Goal: Navigation & Orientation: Find specific page/section

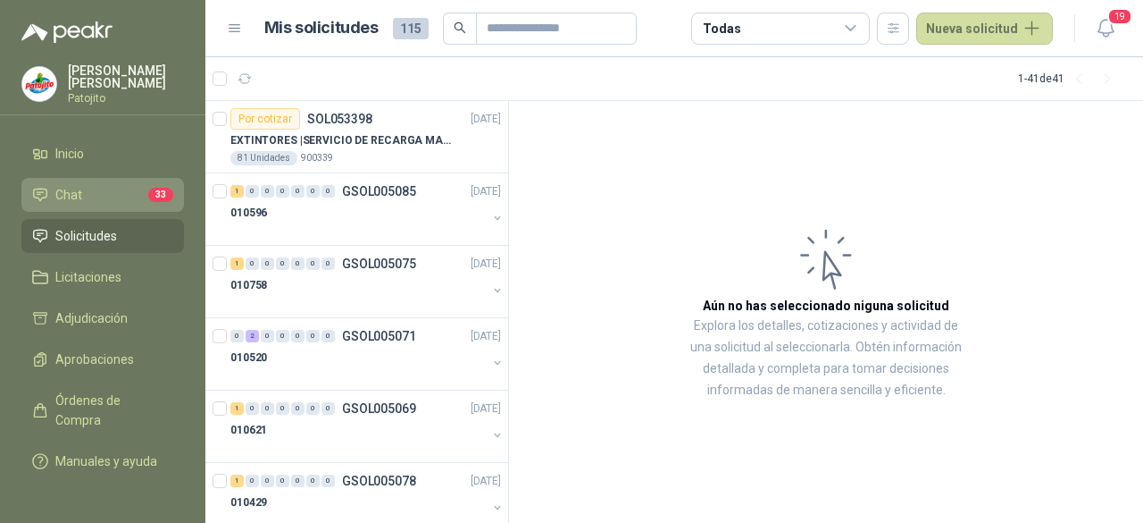
click at [131, 186] on li "Chat 33" at bounding box center [102, 195] width 141 height 20
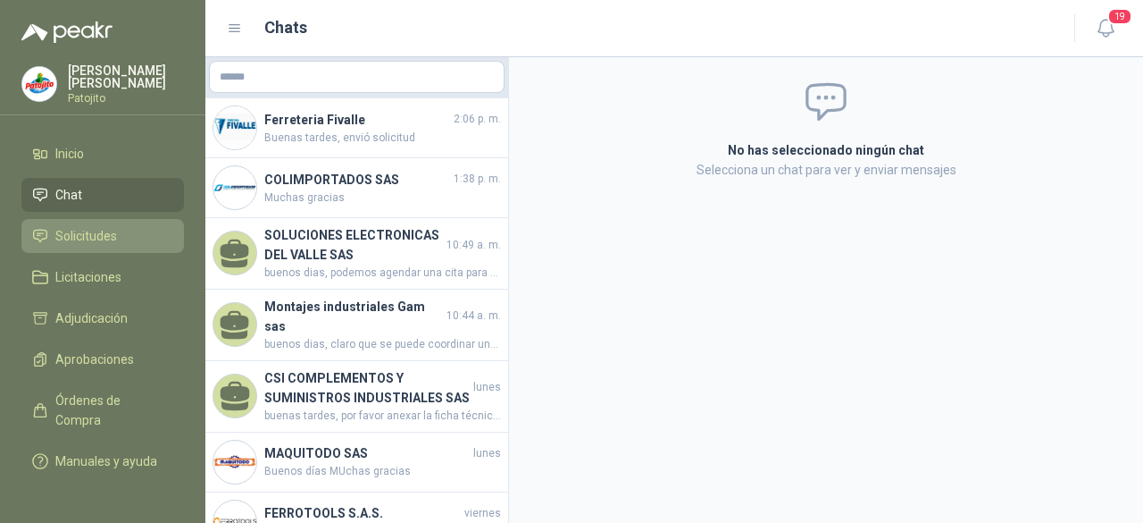
drag, startPoint x: 124, startPoint y: 228, endPoint x: 143, endPoint y: 228, distance: 18.8
click at [123, 228] on li "Solicitudes" at bounding box center [102, 236] width 141 height 20
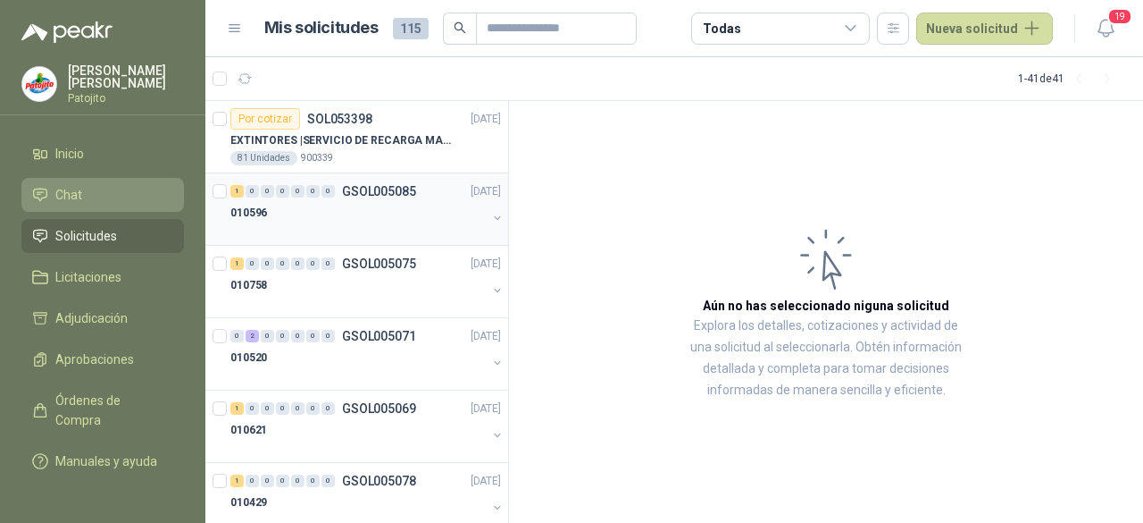
click at [367, 217] on div "010596" at bounding box center [358, 212] width 256 height 21
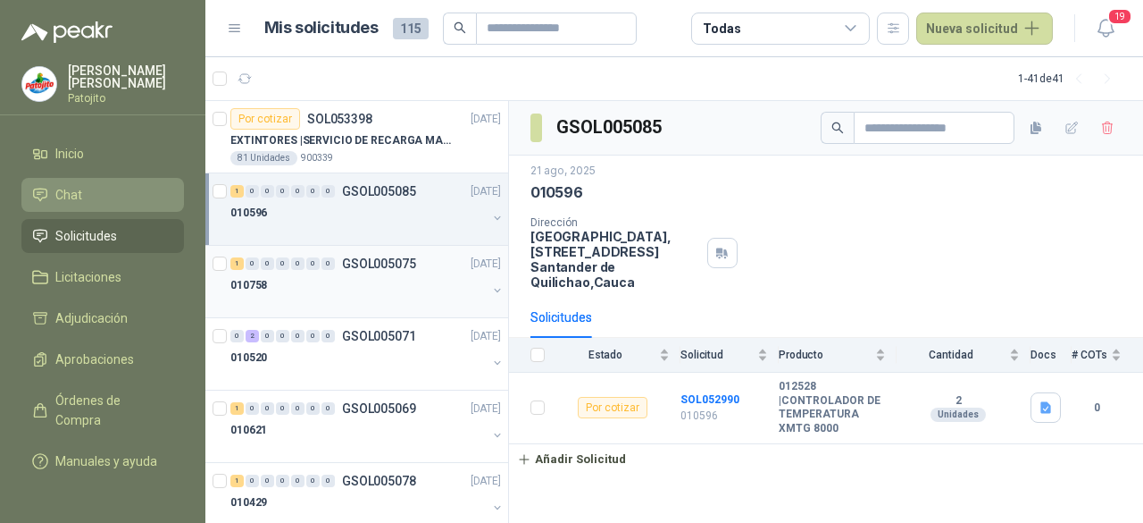
click at [381, 255] on div "1 0 0 0 0 0 0 GSOL005075 [DATE]" at bounding box center [367, 263] width 274 height 21
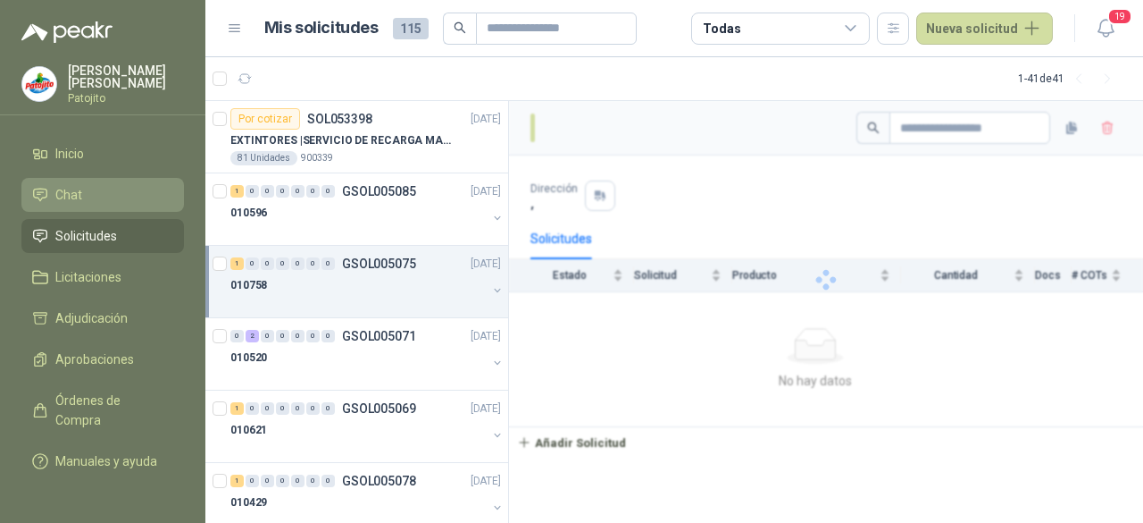
click at [379, 276] on div "010758" at bounding box center [358, 284] width 256 height 21
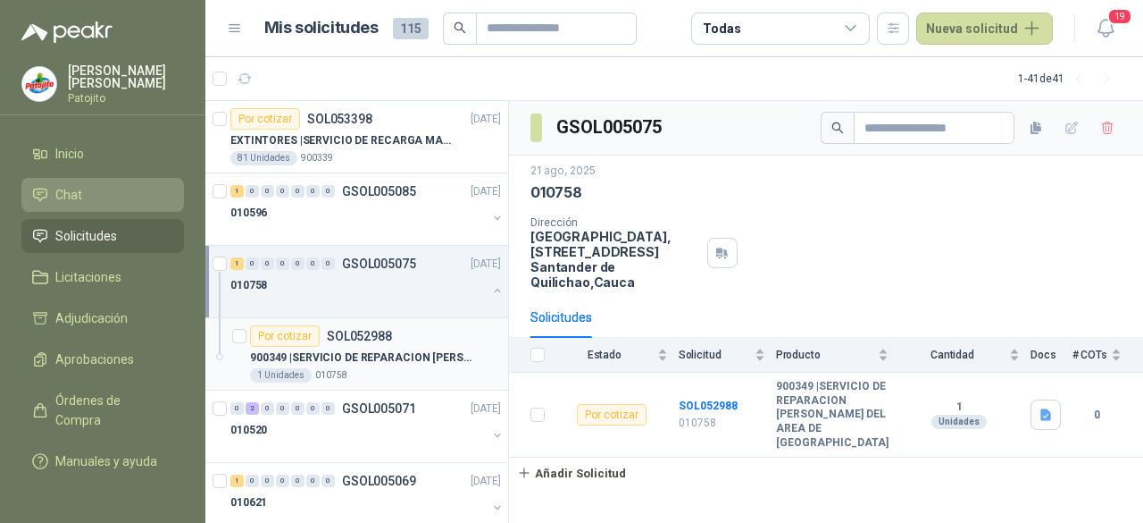
scroll to position [89, 0]
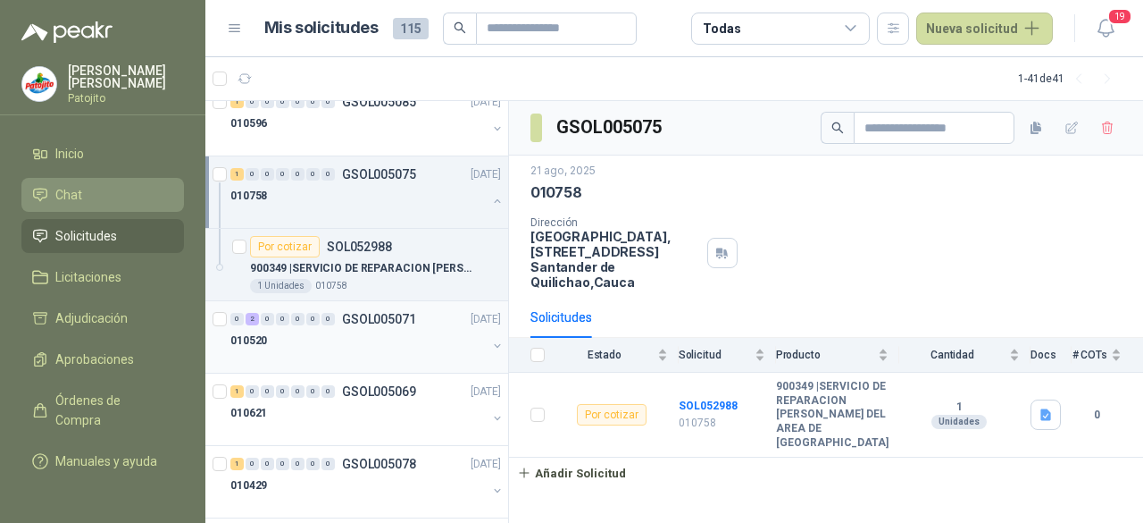
click at [372, 326] on div "0 2 0 0 0 0 0 GSOL005071 [DATE]" at bounding box center [367, 318] width 274 height 21
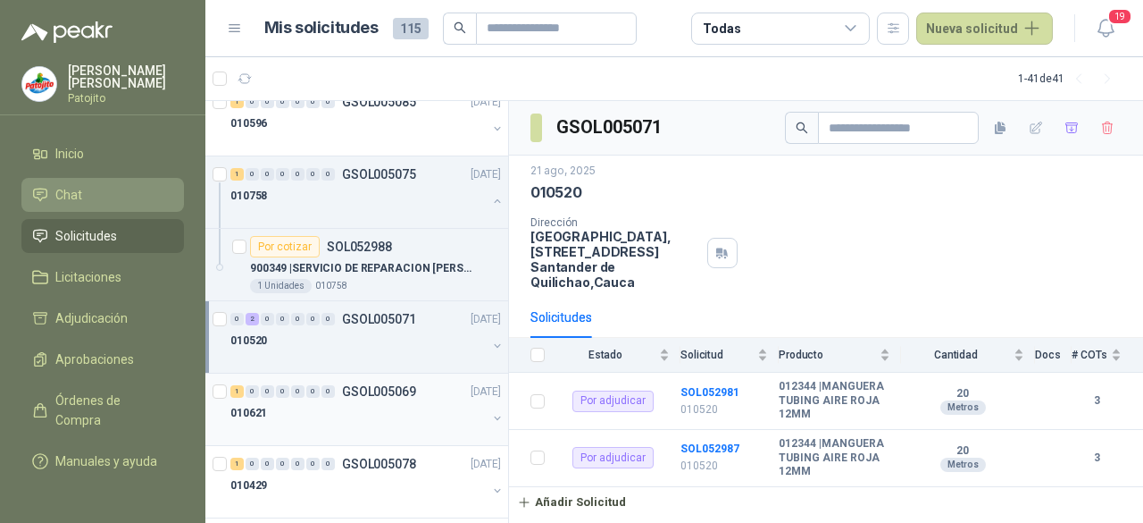
click at [370, 385] on p "GSOL005069" at bounding box center [379, 391] width 74 height 13
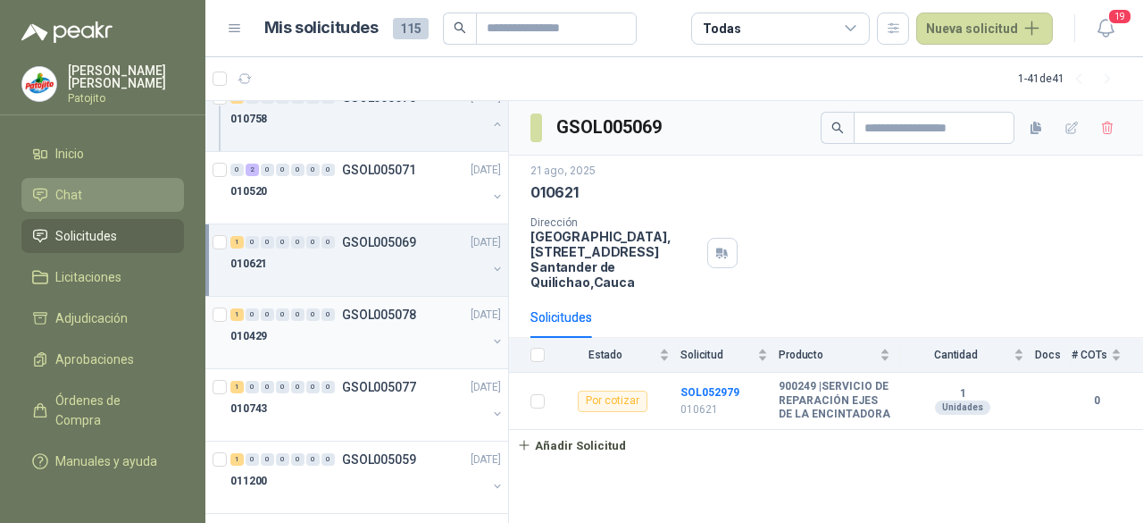
scroll to position [268, 0]
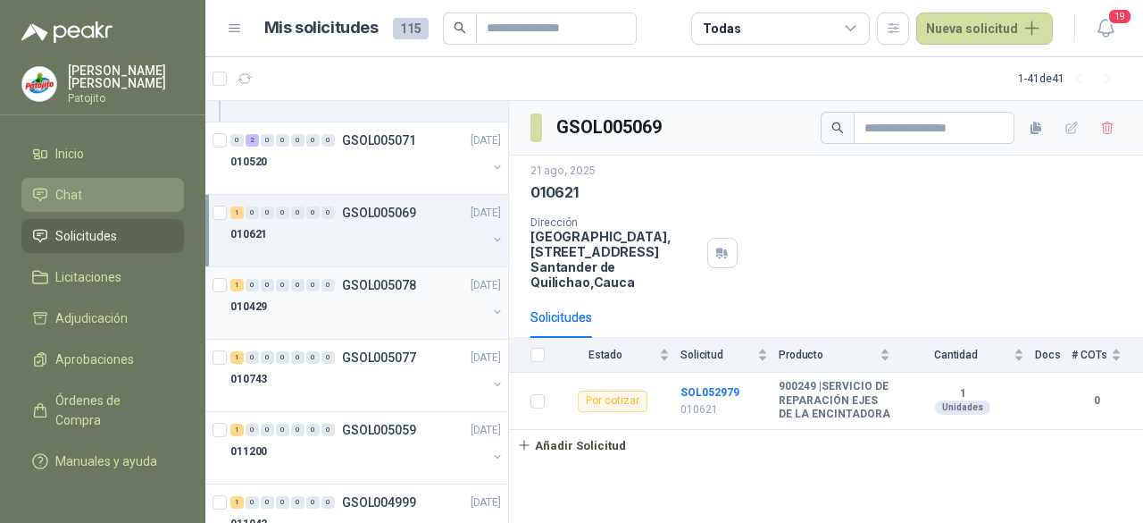
click at [343, 296] on div "010429" at bounding box center [358, 306] width 256 height 21
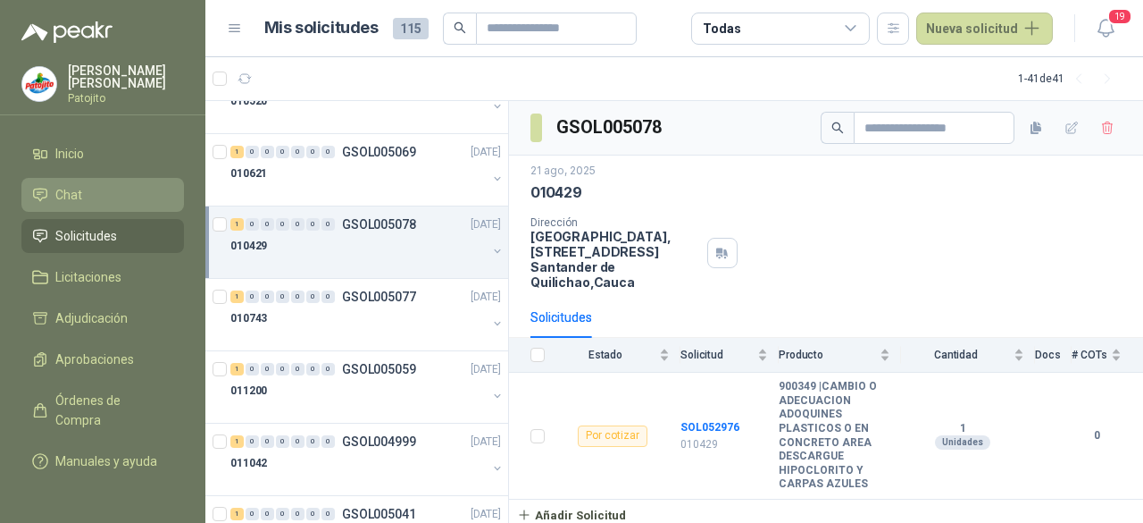
scroll to position [357, 0]
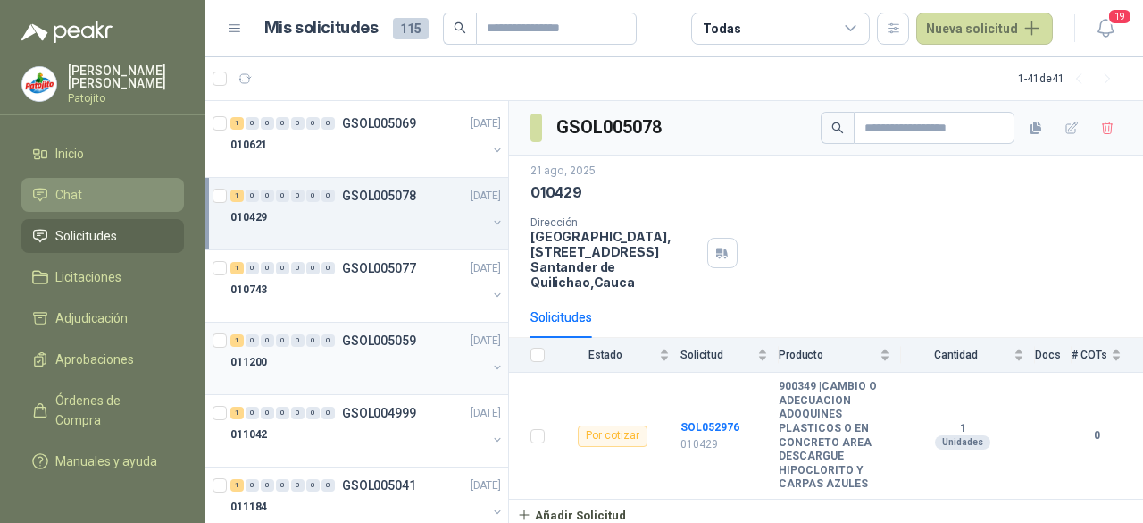
click at [362, 380] on div at bounding box center [358, 379] width 256 height 14
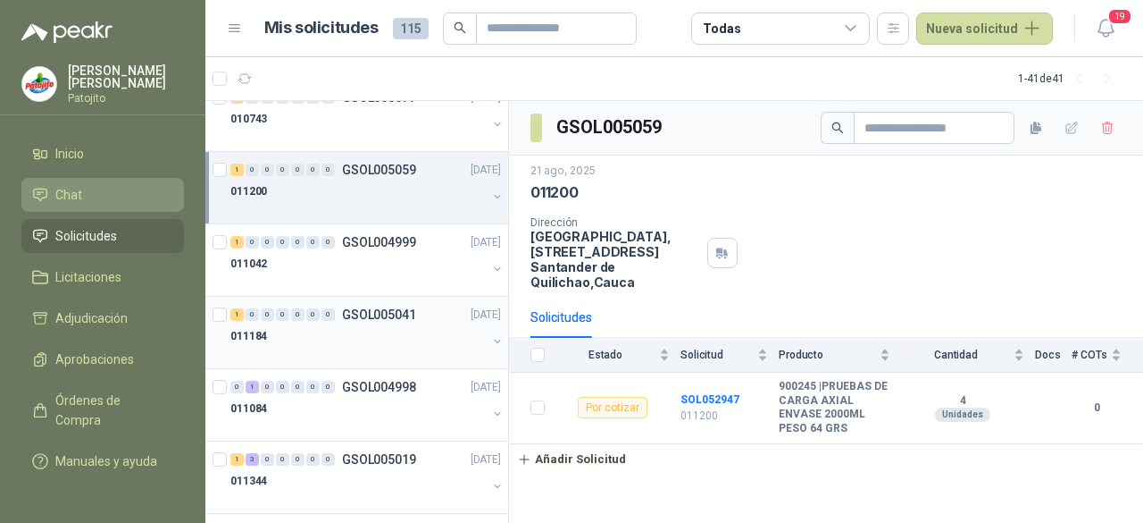
scroll to position [536, 0]
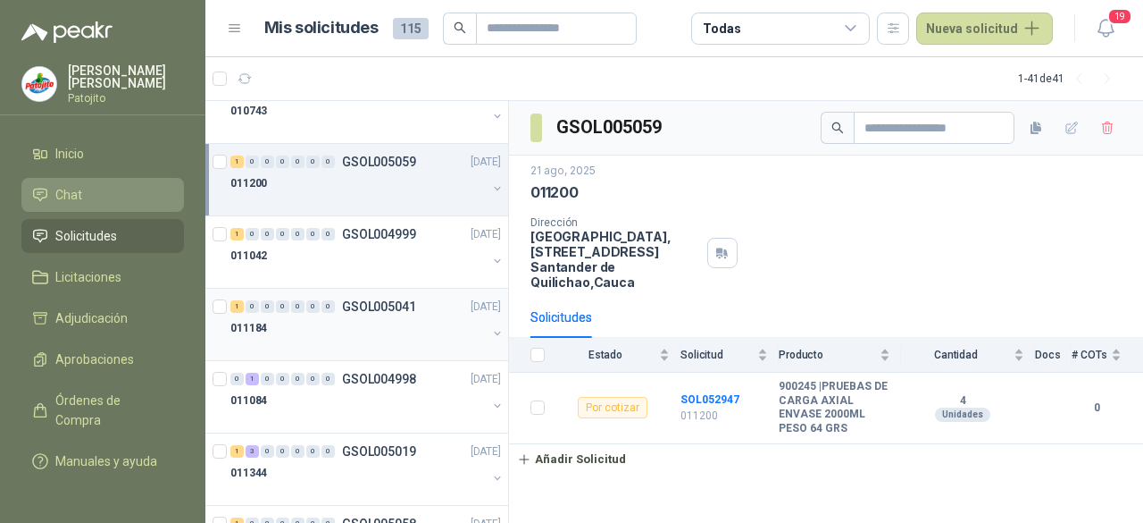
drag, startPoint x: 341, startPoint y: 321, endPoint x: 356, endPoint y: 328, distance: 16.0
click at [342, 321] on div "011184" at bounding box center [358, 327] width 256 height 21
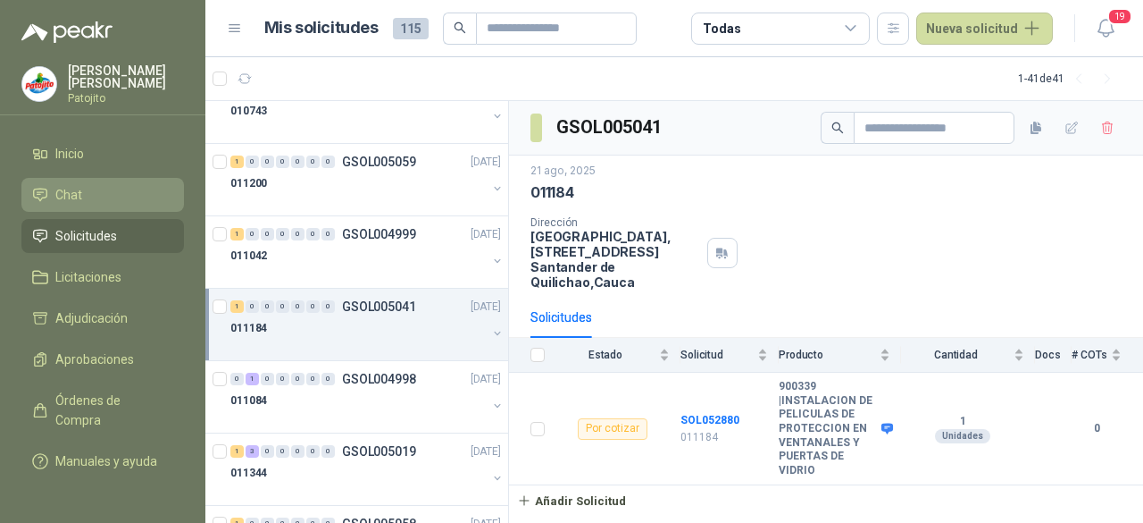
scroll to position [625, 0]
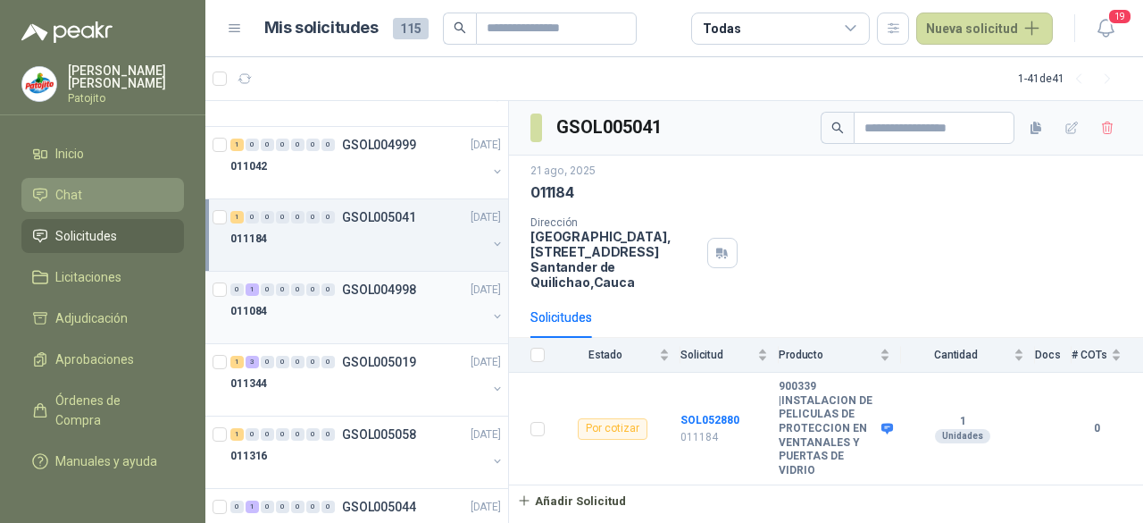
click at [341, 310] on div "011084" at bounding box center [358, 310] width 256 height 21
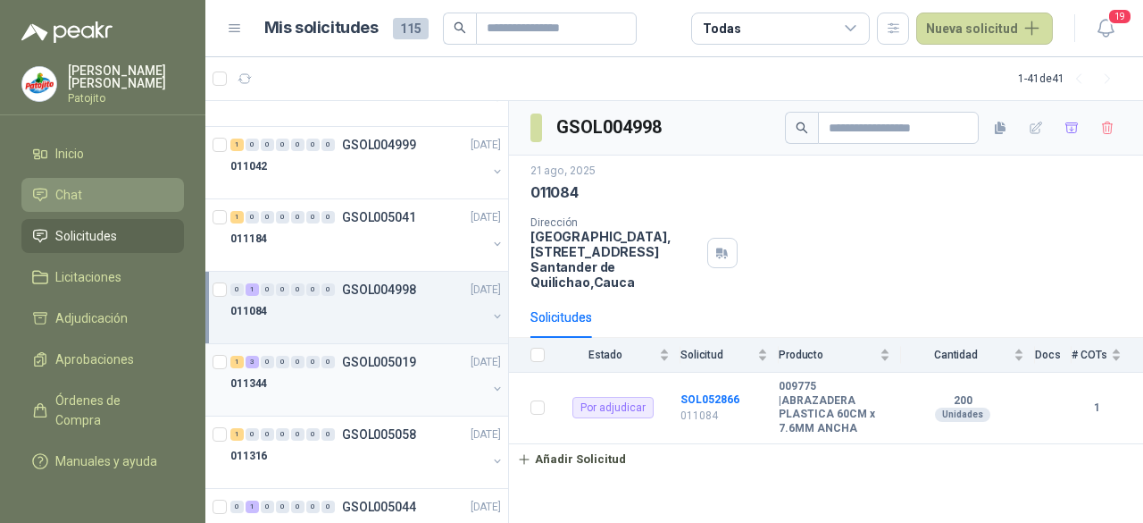
click at [373, 356] on p "GSOL005019" at bounding box center [379, 362] width 74 height 13
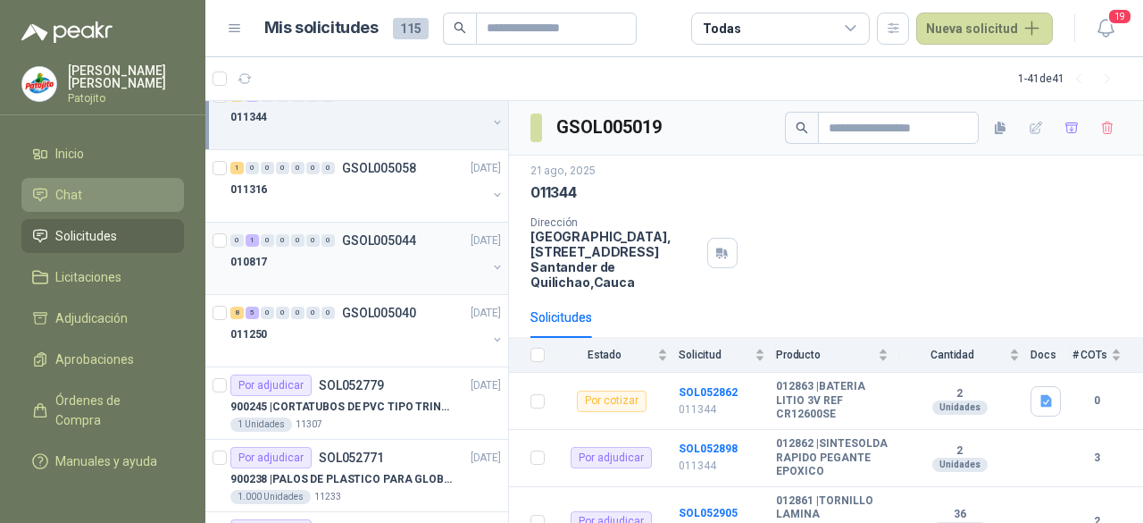
scroll to position [893, 0]
click at [350, 177] on div "011316" at bounding box center [358, 187] width 256 height 21
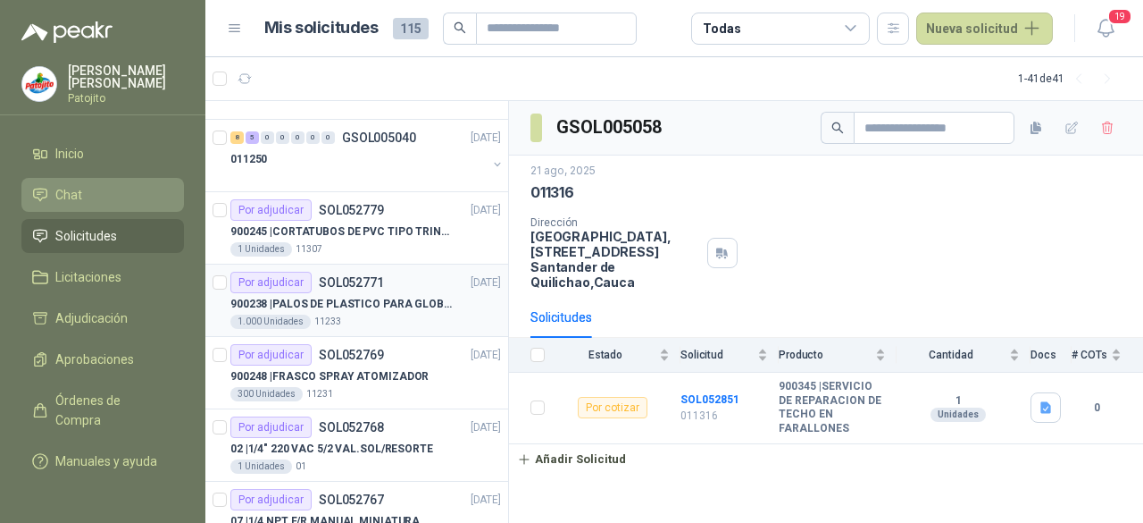
scroll to position [1072, 0]
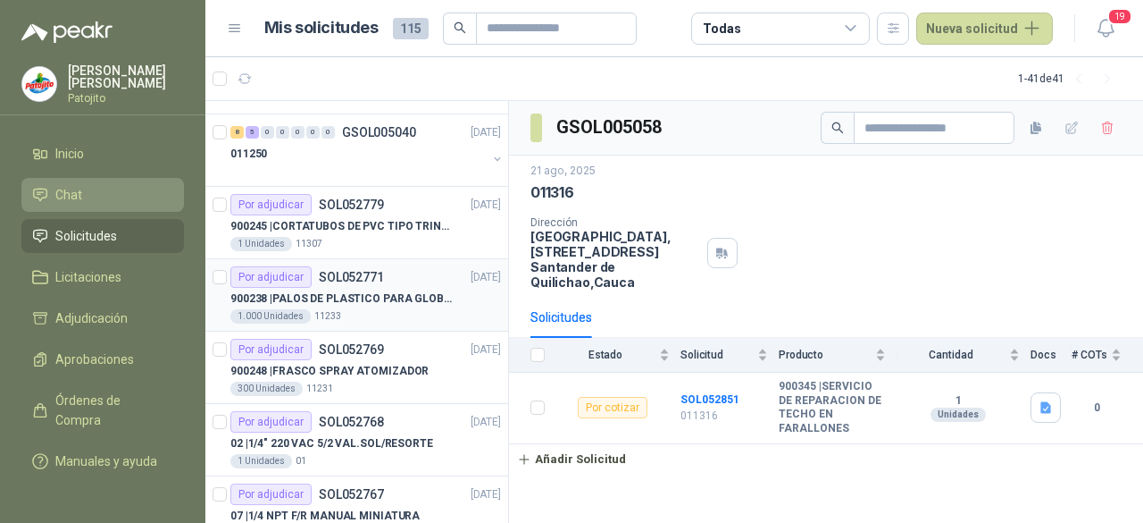
click at [382, 273] on div "Por adjudicar SOL052771 [DATE]" at bounding box center [365, 276] width 271 height 21
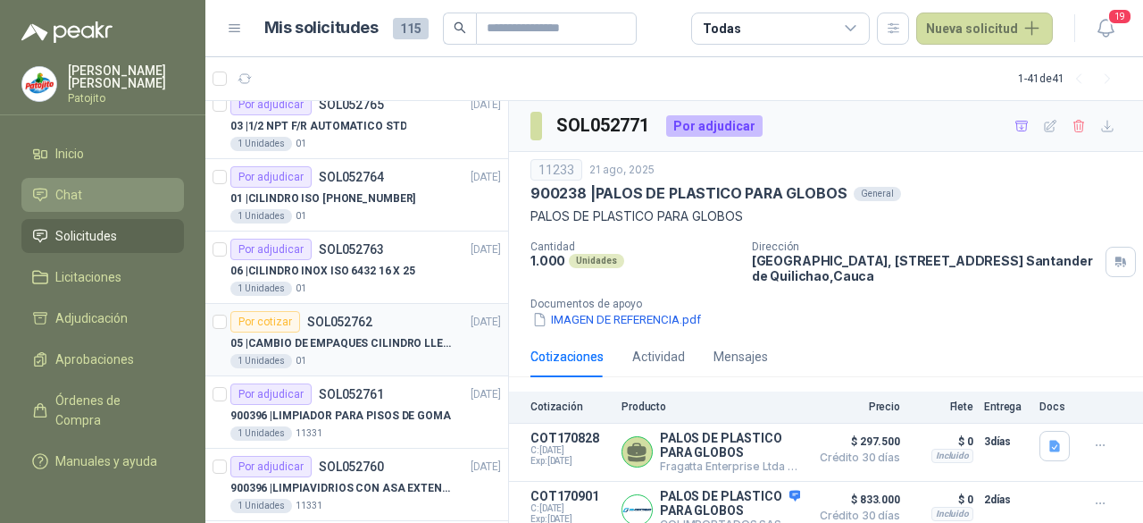
scroll to position [1608, 0]
click at [381, 320] on div "Por cotizar SOL052762 [DATE]" at bounding box center [365, 319] width 271 height 21
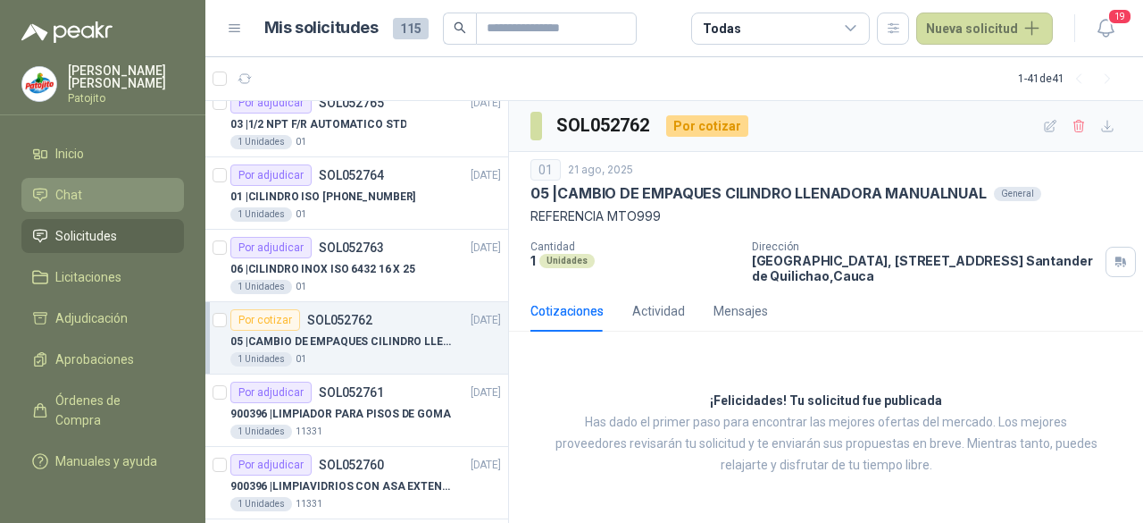
scroll to position [1787, 0]
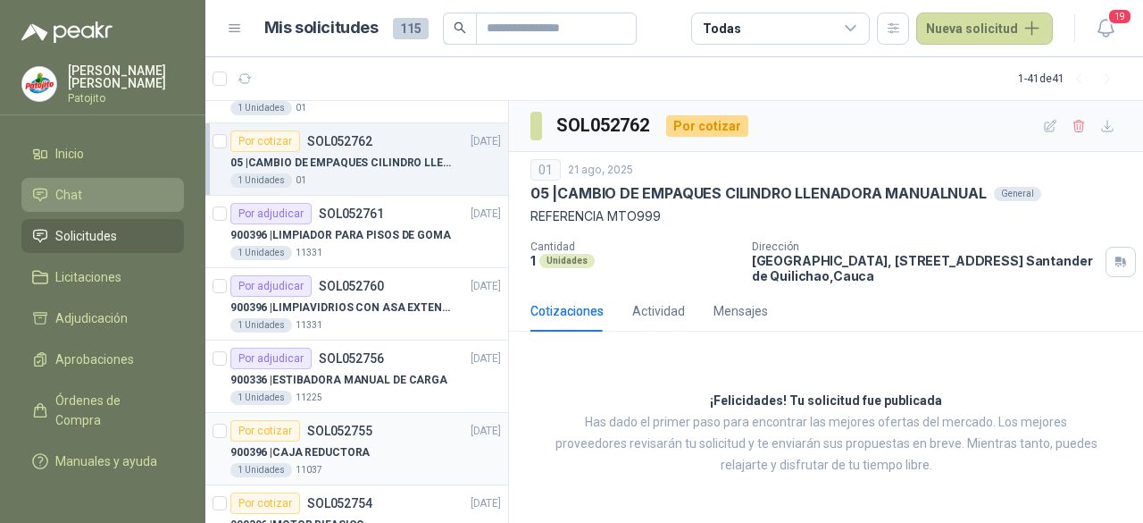
click at [384, 441] on div "900396 | CAJA REDUCTORA" at bounding box center [365, 451] width 271 height 21
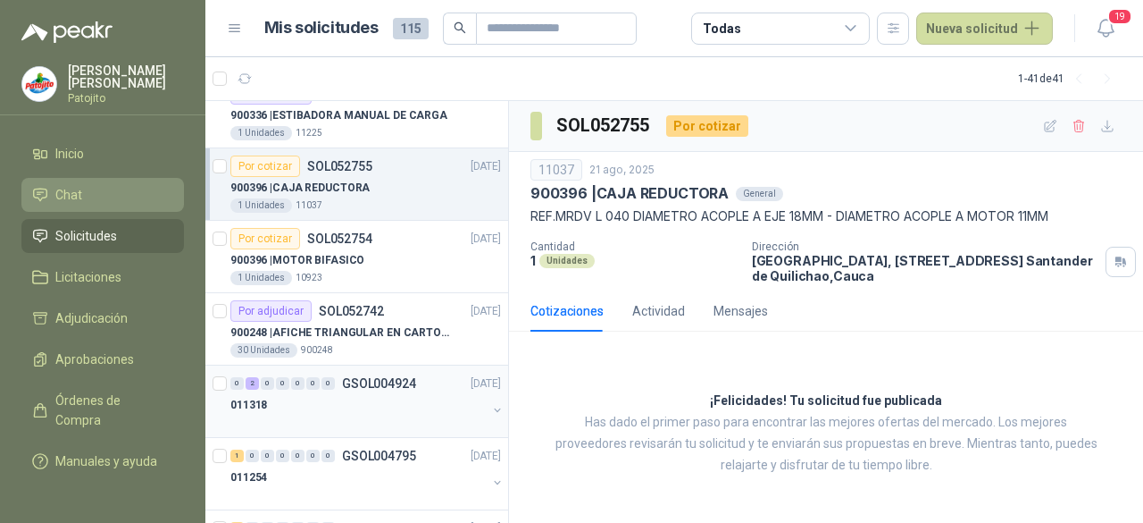
scroll to position [2055, 0]
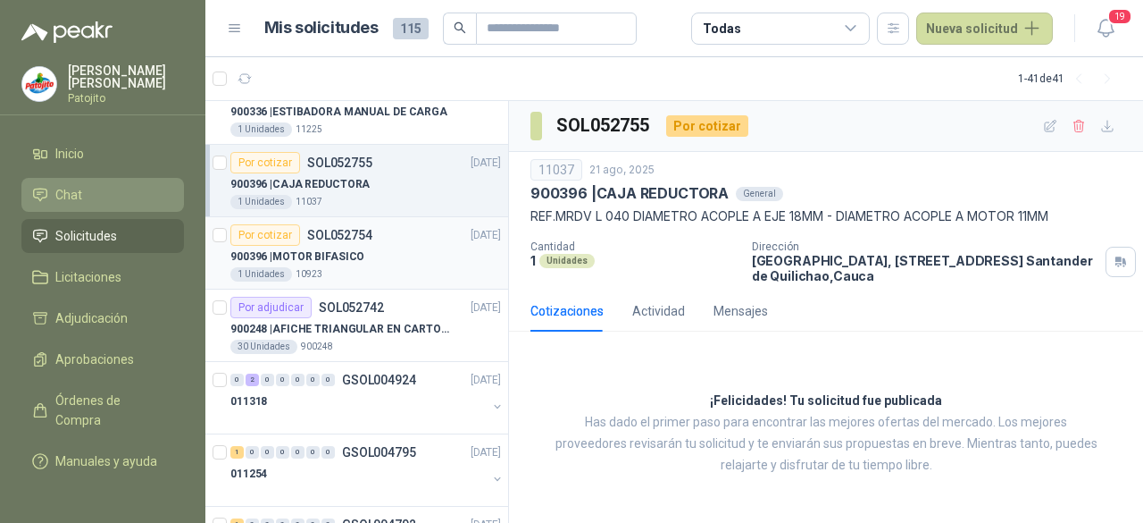
click at [379, 271] on div "1 Unidades 10923" at bounding box center [365, 274] width 271 height 14
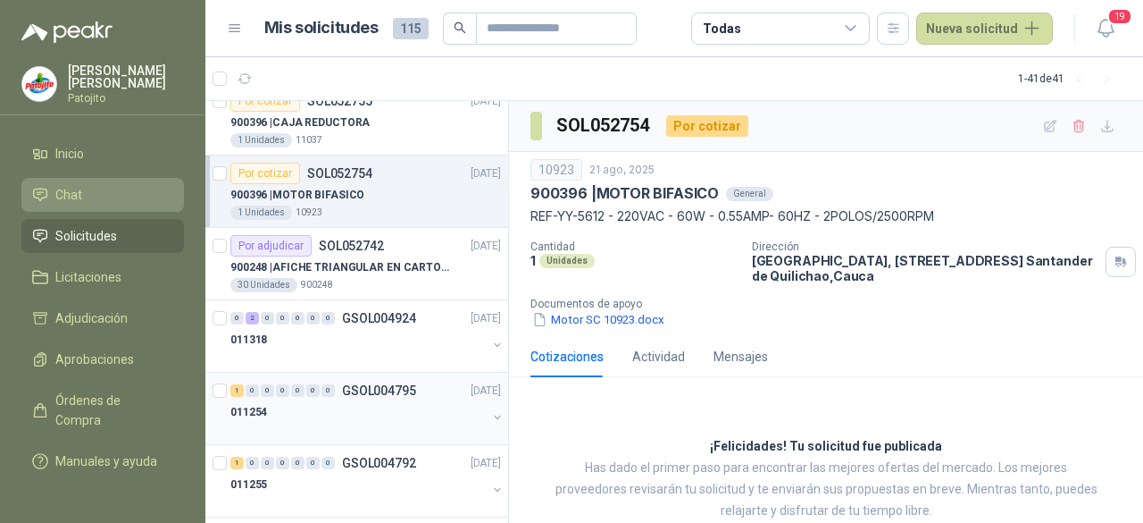
scroll to position [2144, 0]
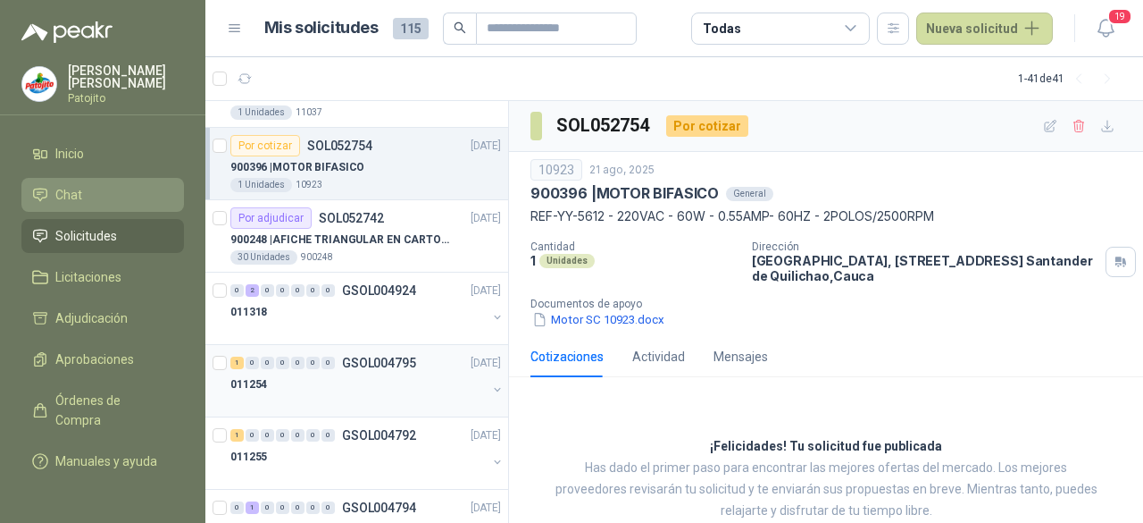
click at [374, 360] on div "1 0 0 0 0 0 0 GSOL004795 [DATE]" at bounding box center [367, 362] width 274 height 21
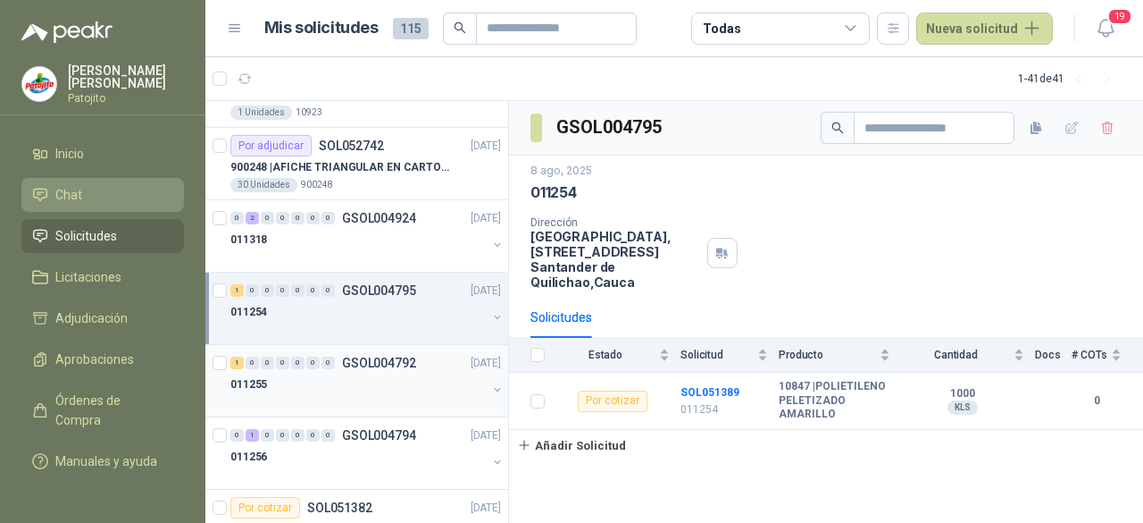
scroll to position [2233, 0]
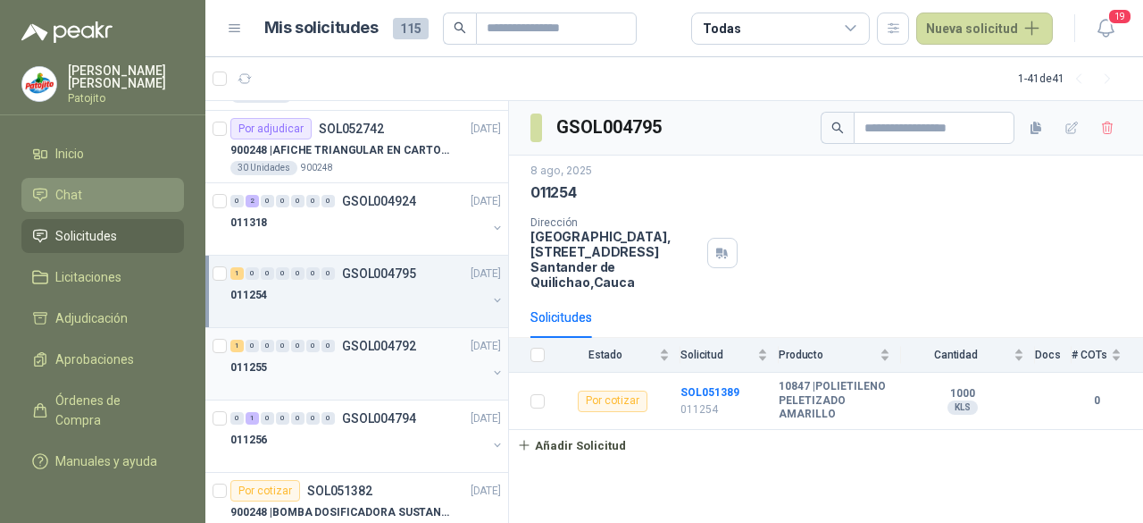
click at [373, 356] on div "011255" at bounding box center [358, 366] width 256 height 21
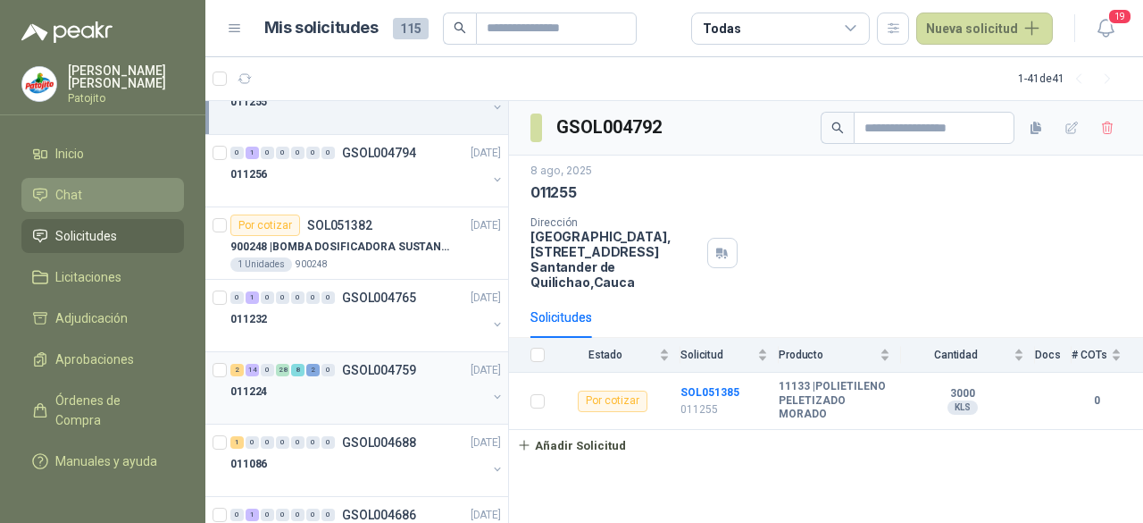
scroll to position [2501, 0]
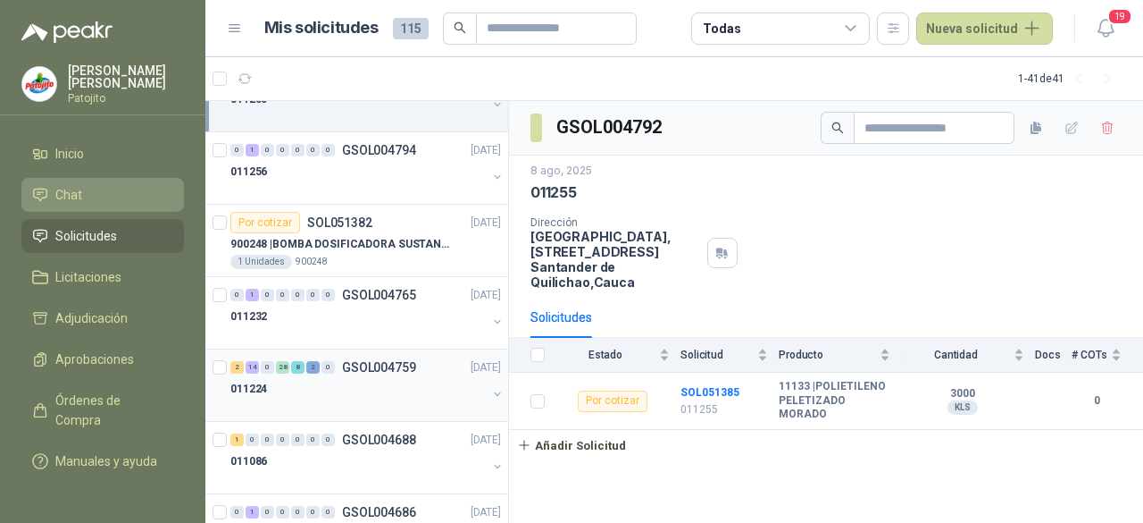
click at [391, 378] on div "011224" at bounding box center [358, 388] width 256 height 21
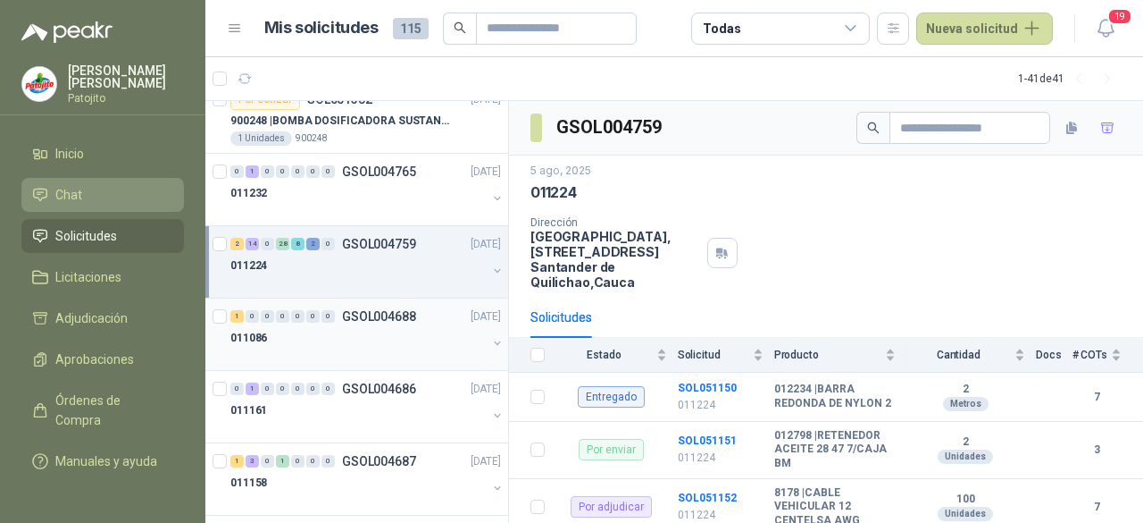
scroll to position [2628, 0]
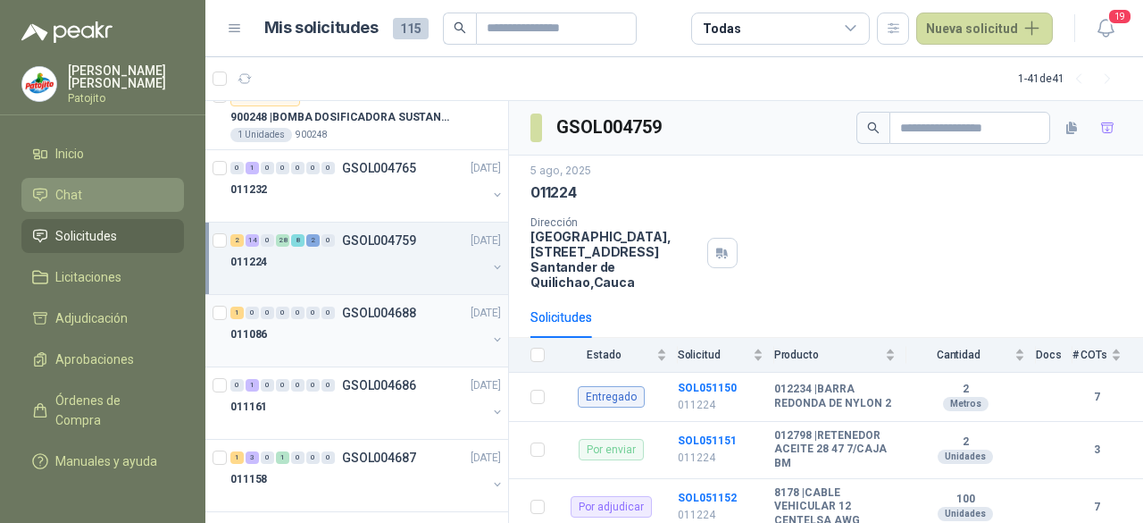
click at [338, 324] on div "011086" at bounding box center [358, 333] width 256 height 21
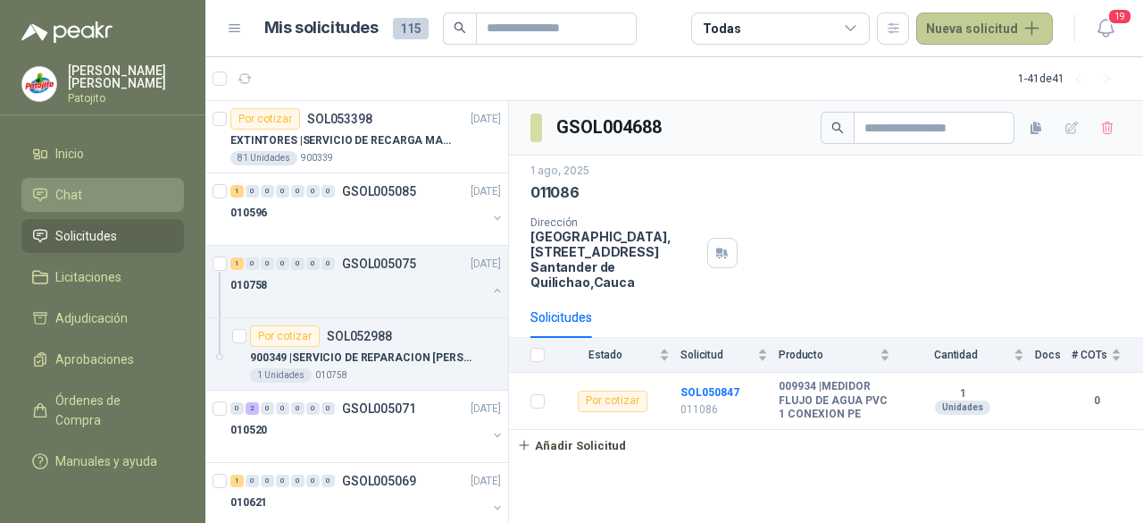
click at [983, 29] on button "Nueva solicitud" at bounding box center [984, 29] width 137 height 32
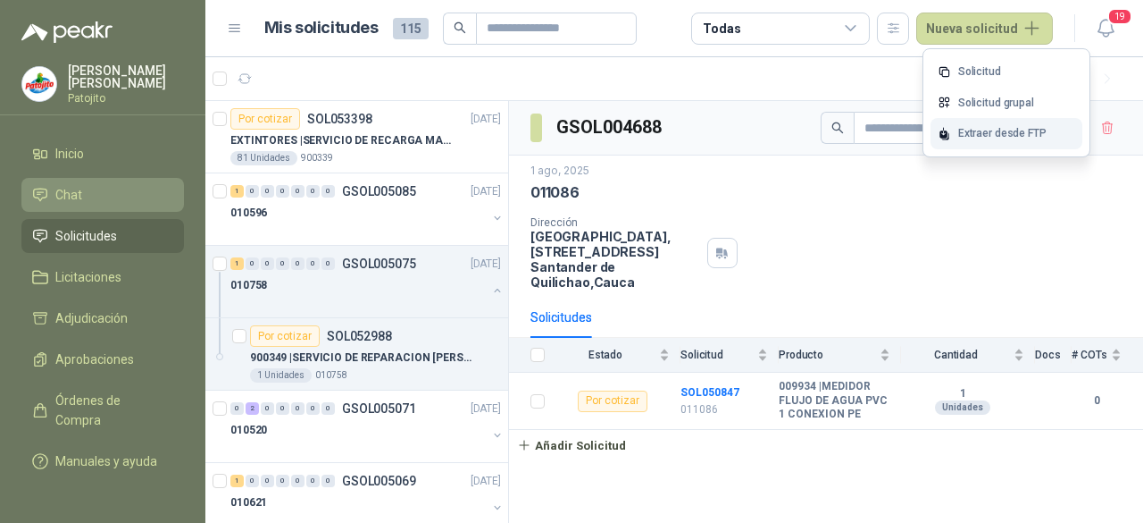
click at [972, 138] on div "Extraer desde FTP" at bounding box center [1007, 133] width 152 height 31
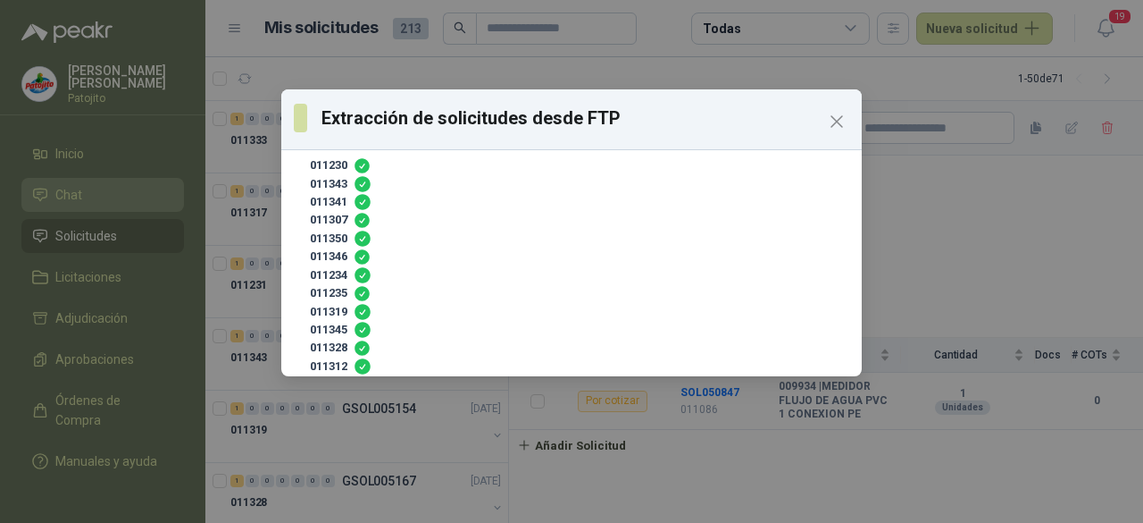
scroll to position [366, 0]
click at [840, 121] on icon "Close" at bounding box center [836, 121] width 21 height 21
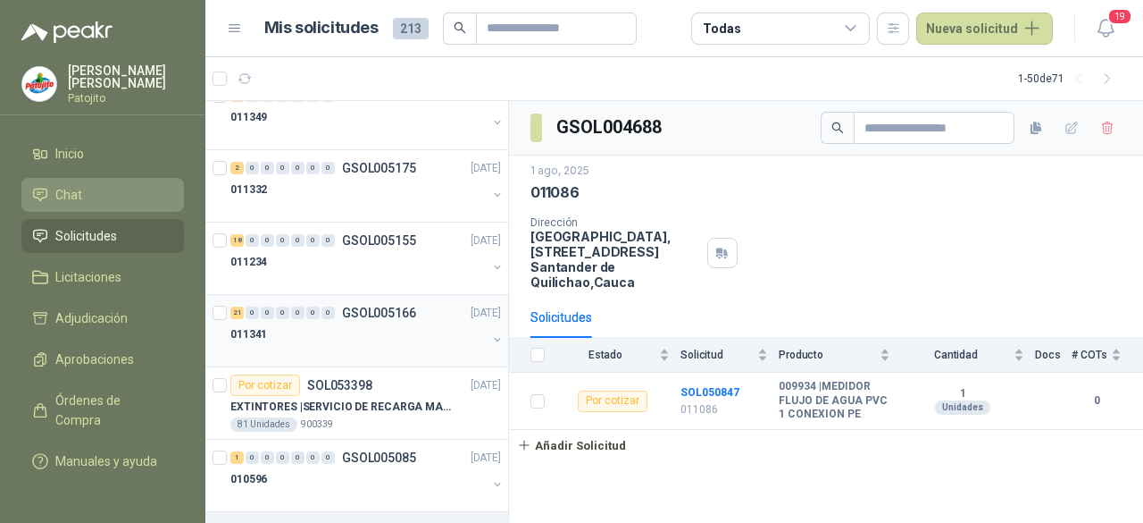
scroll to position [1876, 0]
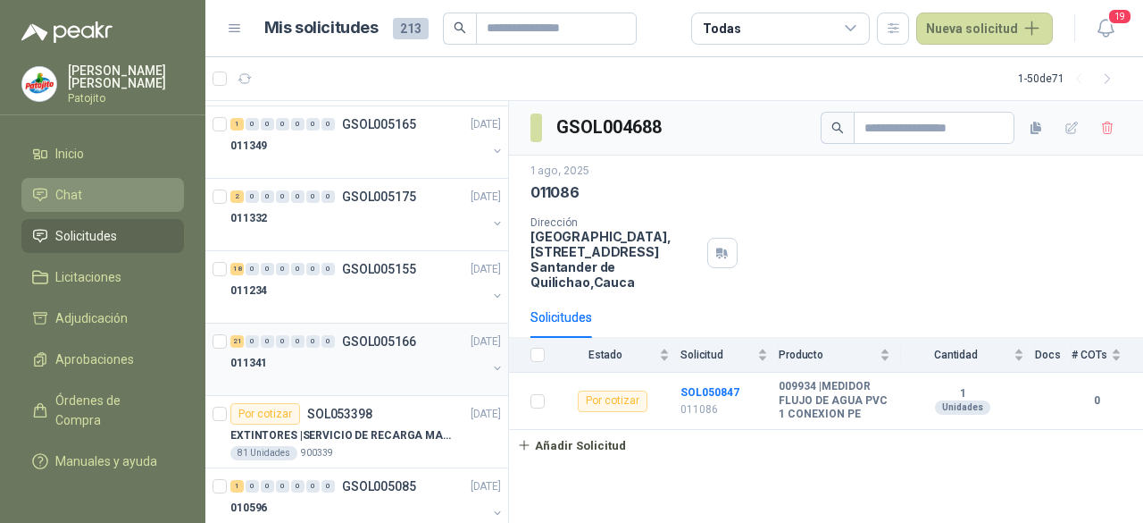
click at [406, 342] on div "21 0 0 0 0 0 0 GSOL005166 [DATE]" at bounding box center [367, 341] width 274 height 21
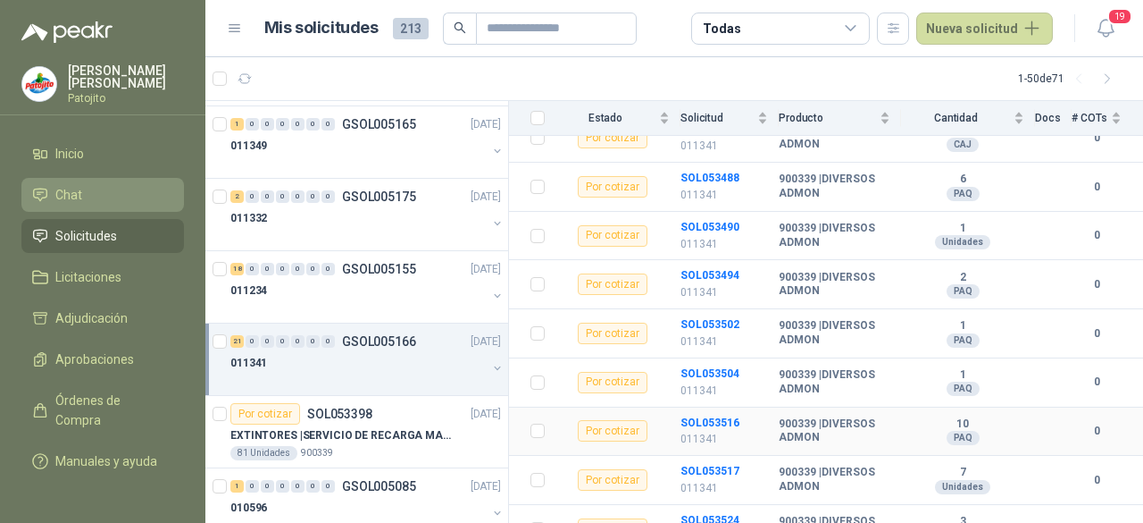
scroll to position [897, 0]
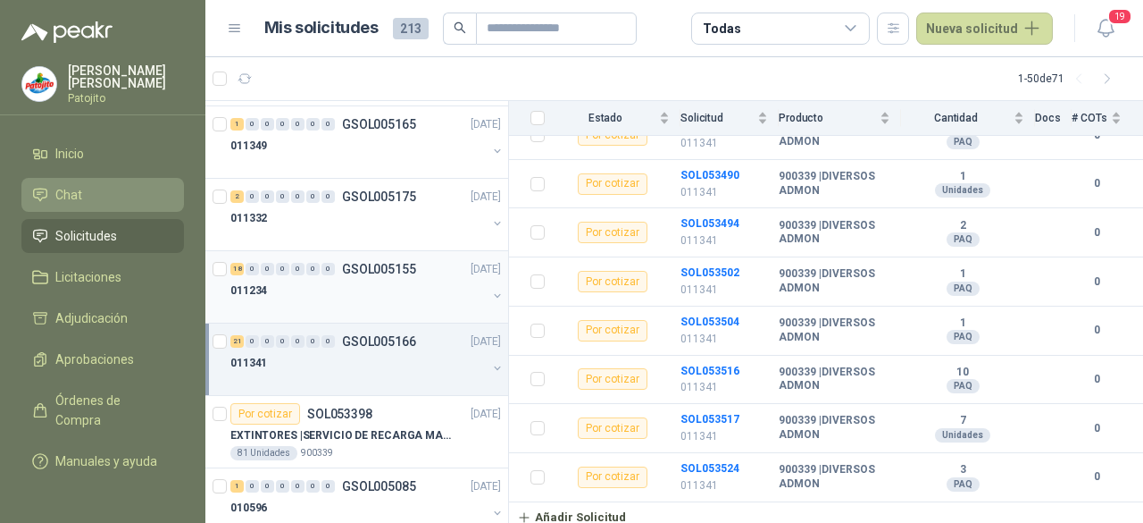
click at [334, 264] on div "18 0 0 0 0 0 0 GSOL005155" at bounding box center [323, 269] width 186 height 13
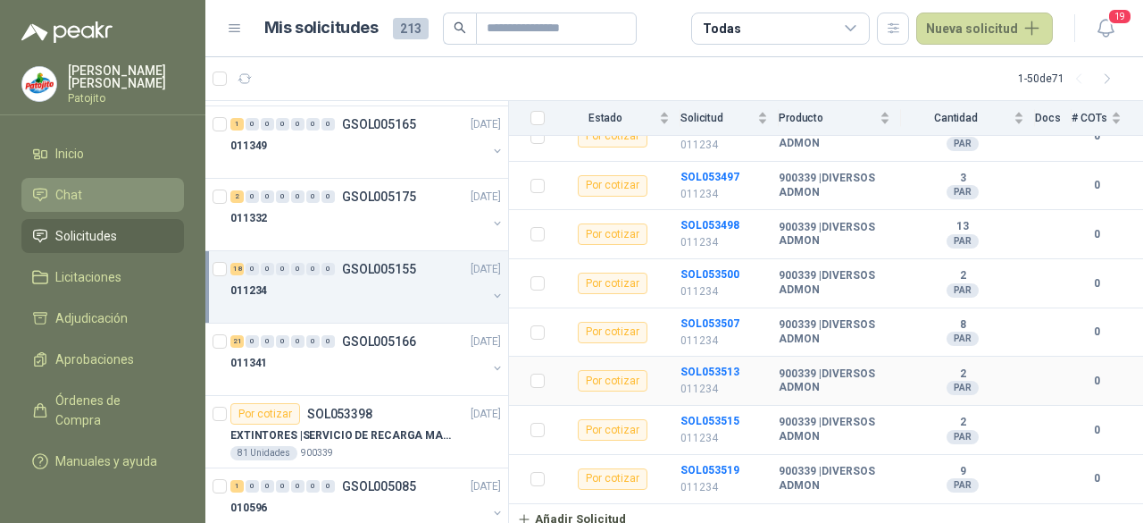
scroll to position [751, 0]
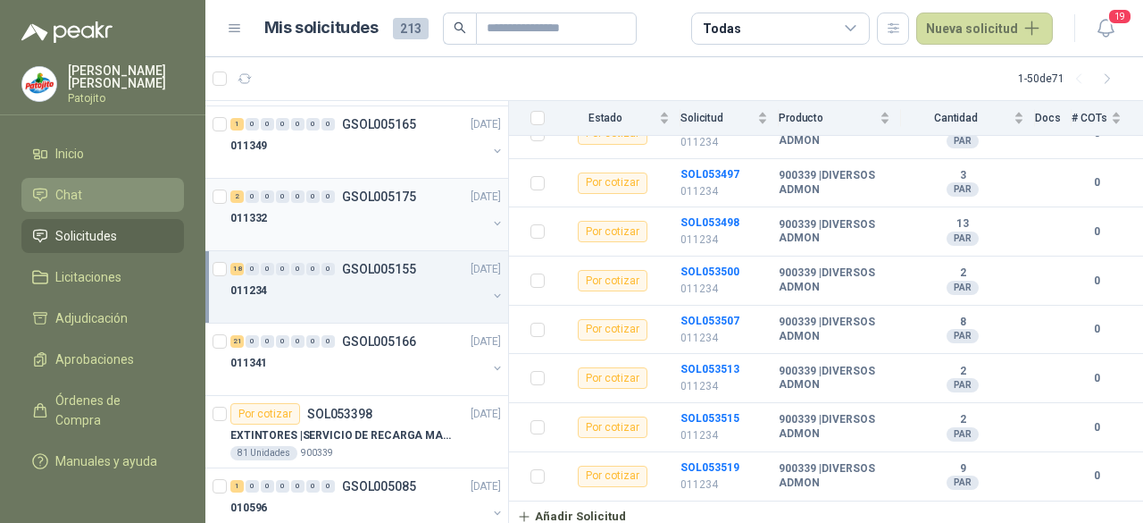
click at [380, 207] on div "011332" at bounding box center [358, 217] width 256 height 21
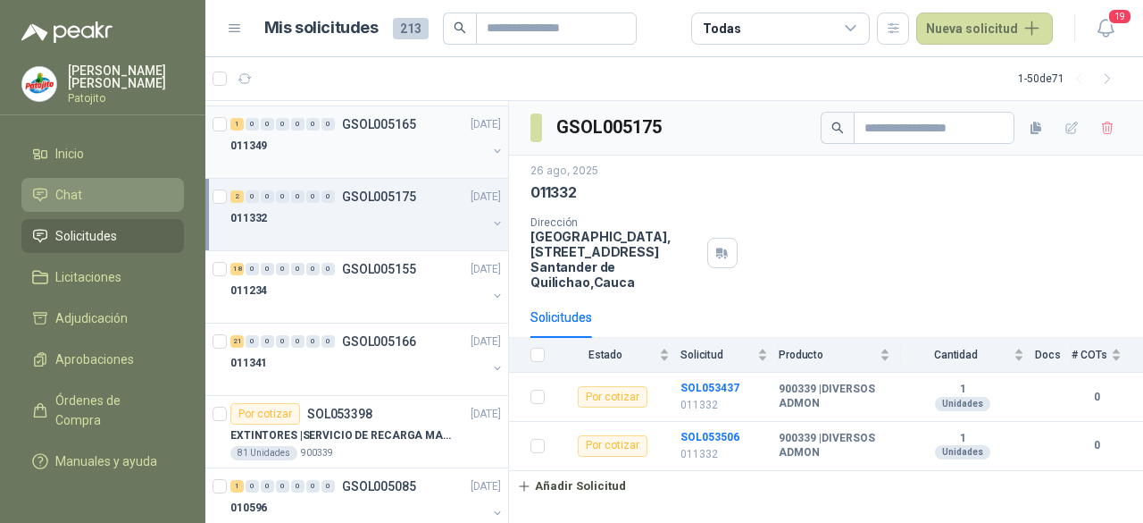
click at [305, 135] on div "011349" at bounding box center [358, 145] width 256 height 21
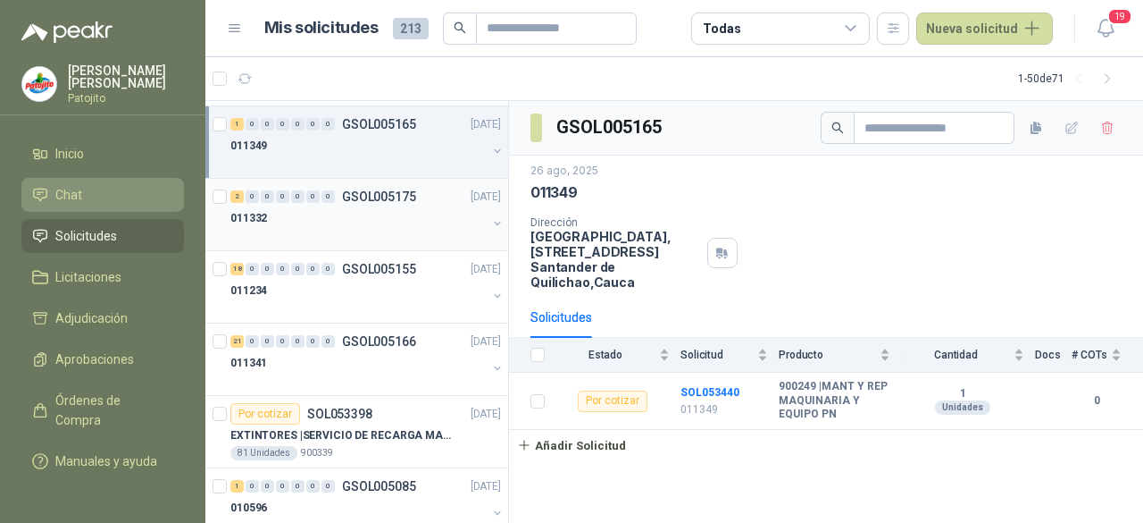
click at [324, 217] on div "011332" at bounding box center [358, 217] width 256 height 21
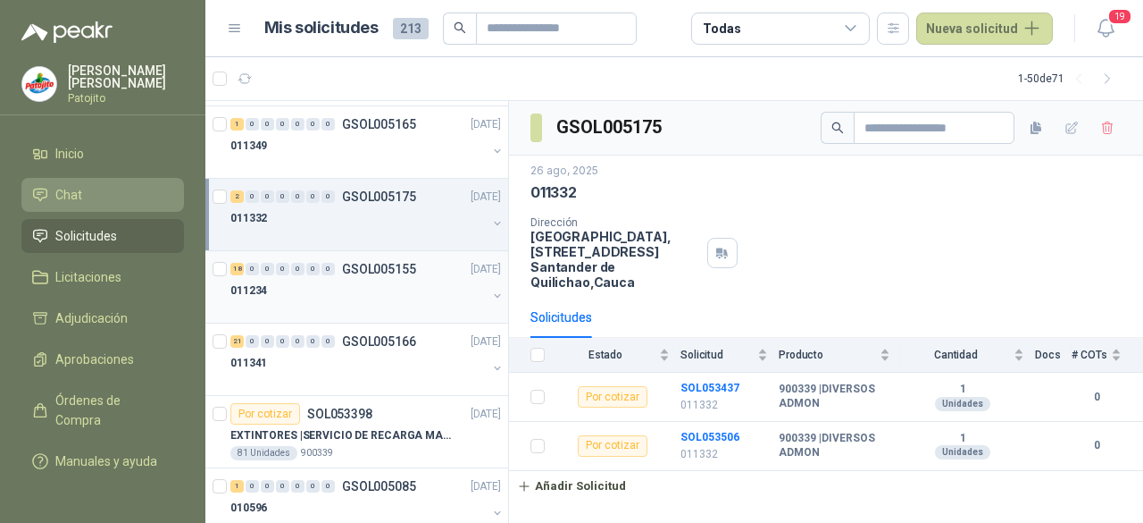
click at [332, 280] on div "011234" at bounding box center [358, 290] width 256 height 21
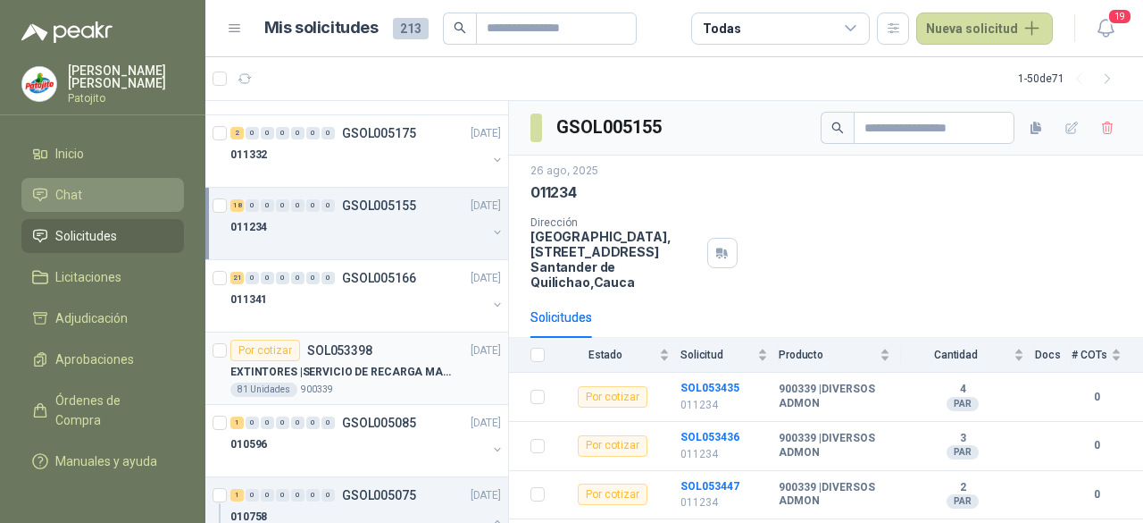
scroll to position [1965, 0]
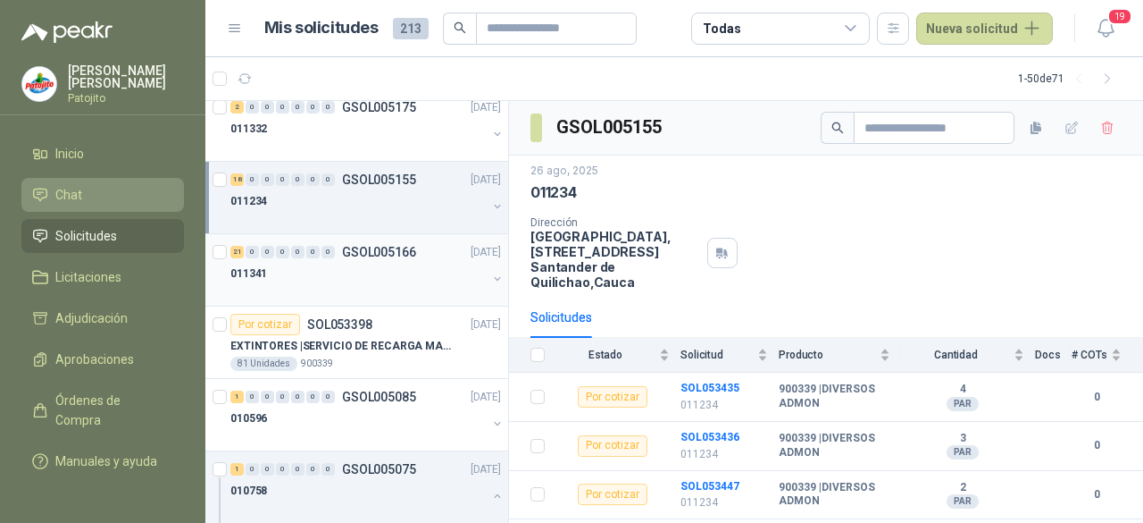
click at [359, 270] on div "011341" at bounding box center [358, 273] width 256 height 21
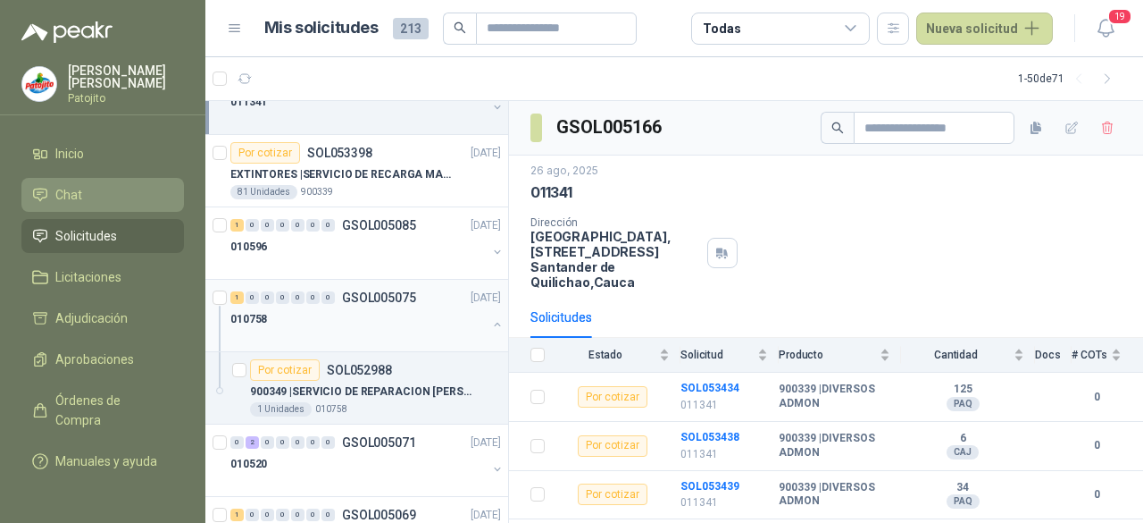
scroll to position [2144, 0]
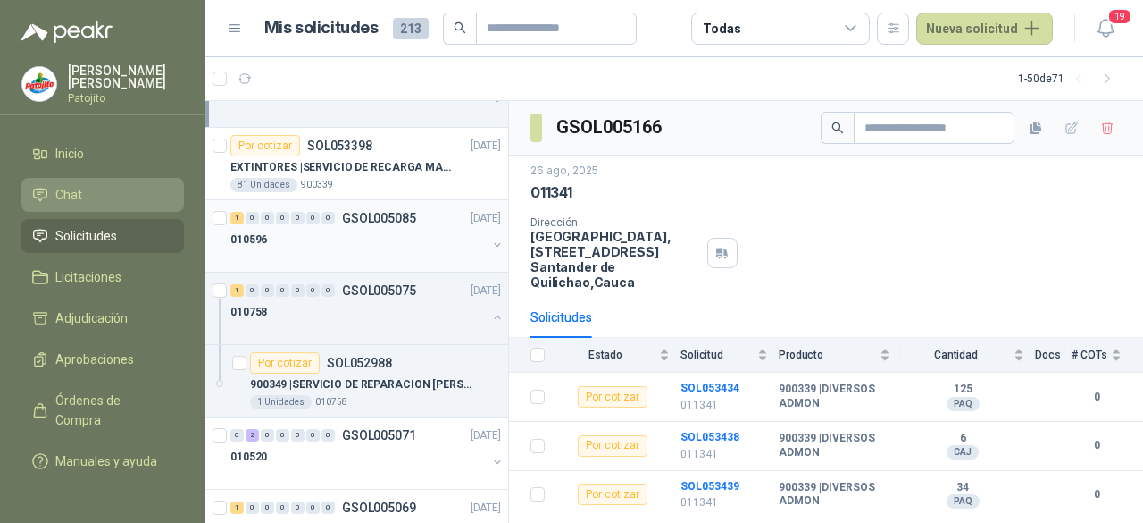
click at [369, 233] on div "010596" at bounding box center [358, 239] width 256 height 21
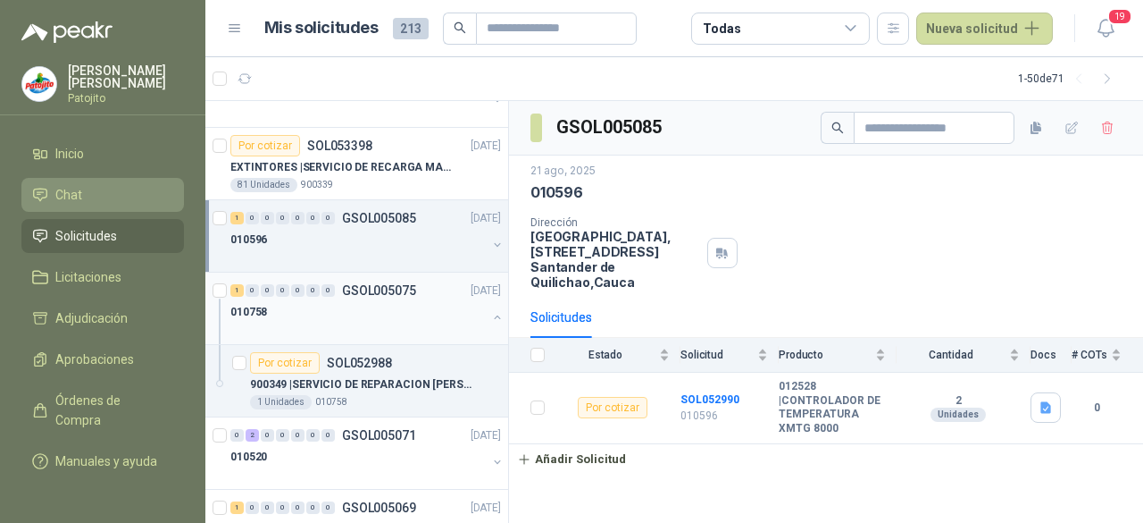
click at [391, 301] on div "010758" at bounding box center [358, 311] width 256 height 21
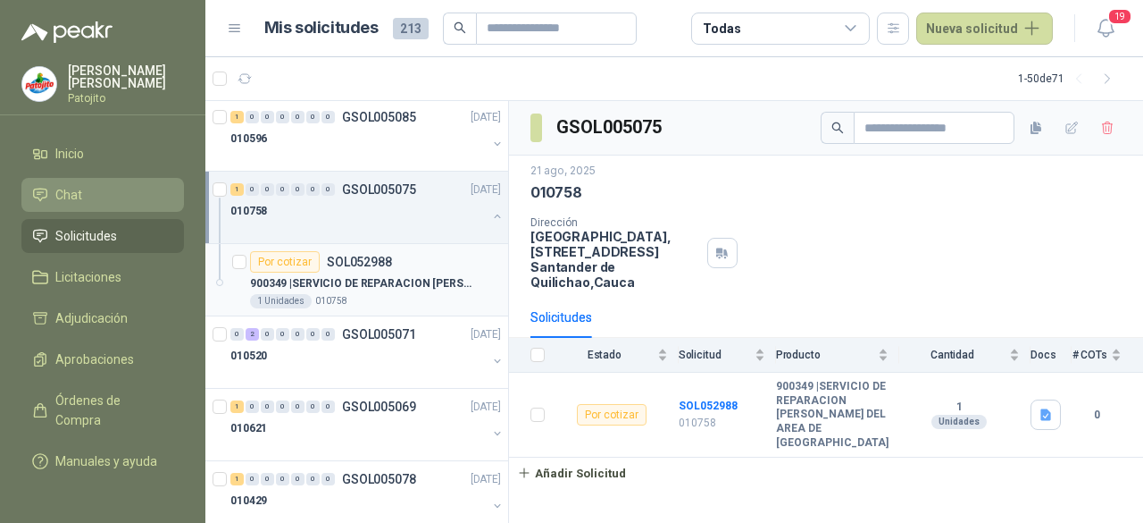
scroll to position [2323, 0]
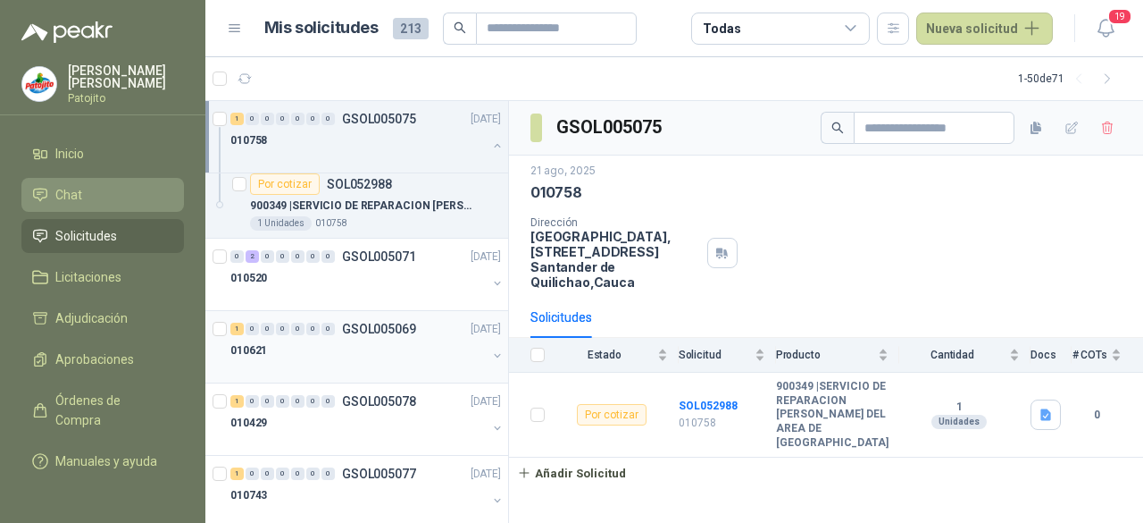
click at [377, 339] on div "010621" at bounding box center [358, 349] width 256 height 21
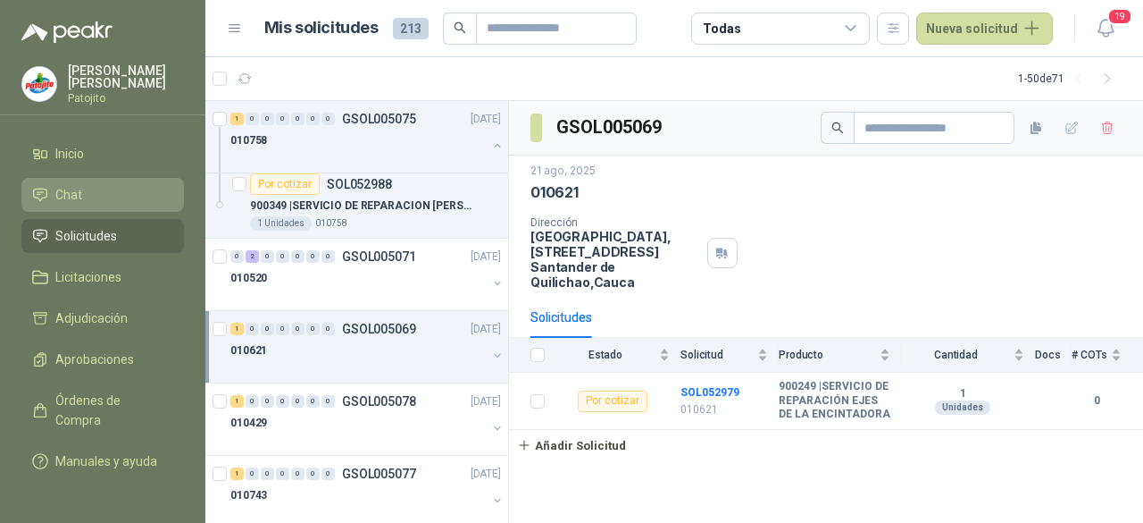
scroll to position [2412, 0]
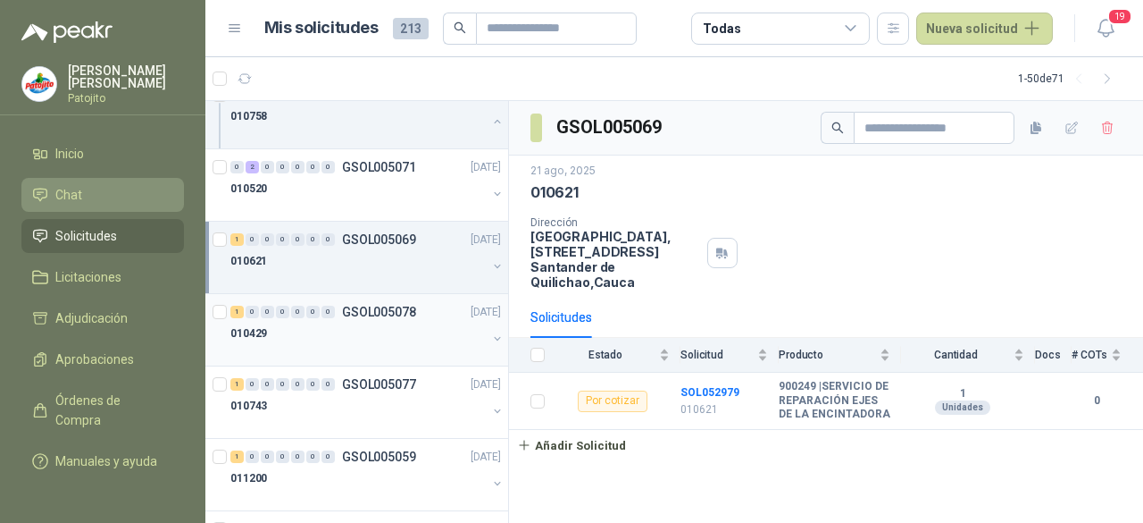
click at [355, 322] on div "010429" at bounding box center [358, 332] width 256 height 21
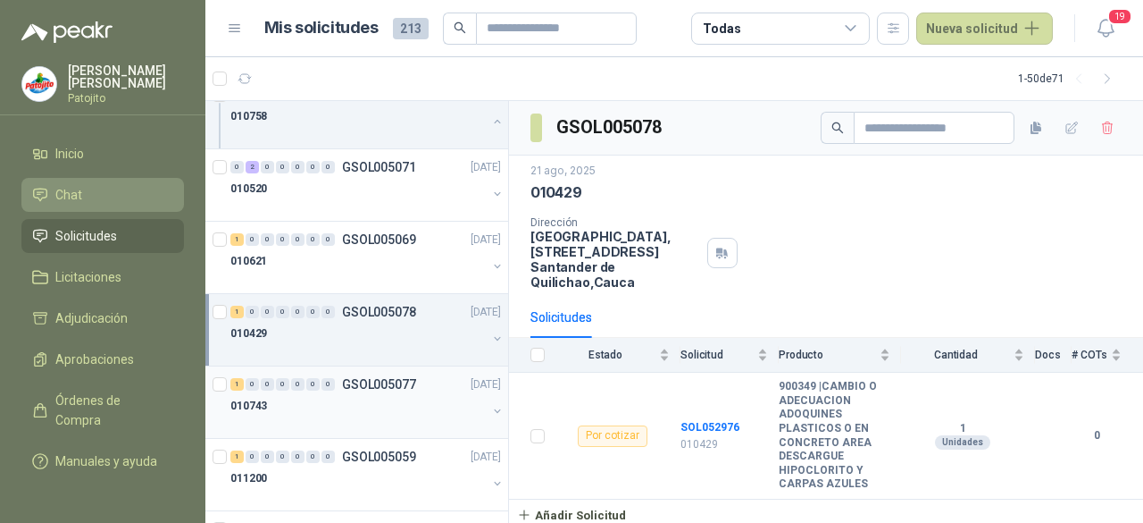
click at [363, 378] on p "GSOL005077" at bounding box center [379, 384] width 74 height 13
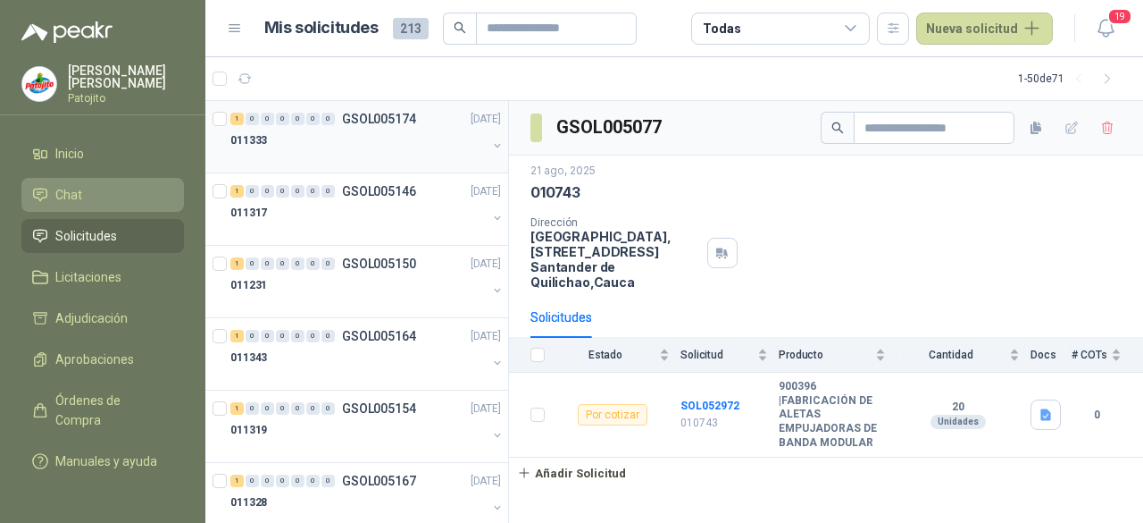
click at [416, 137] on div "011333" at bounding box center [358, 140] width 256 height 21
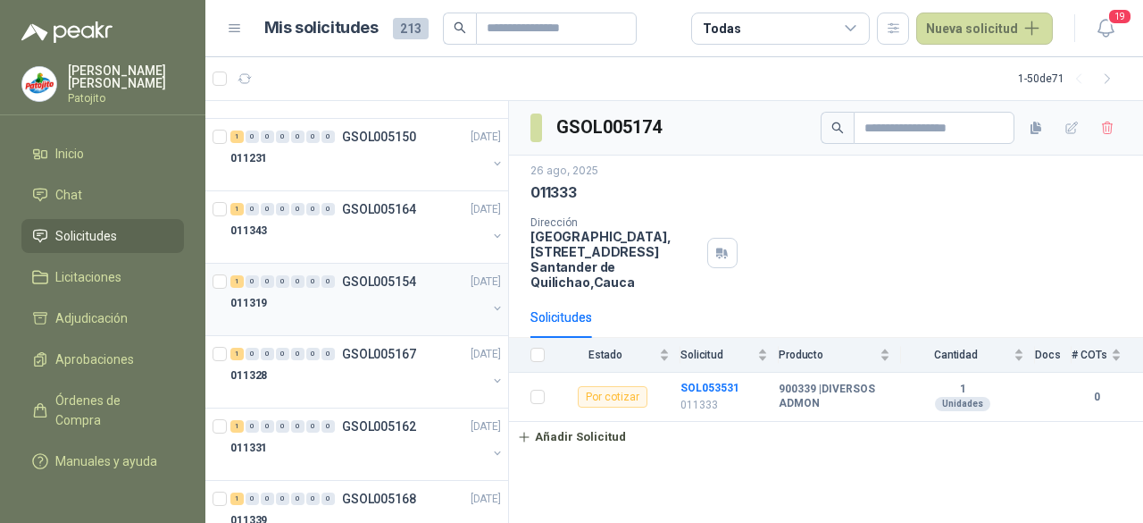
scroll to position [179, 0]
